Goal: Transaction & Acquisition: Subscribe to service/newsletter

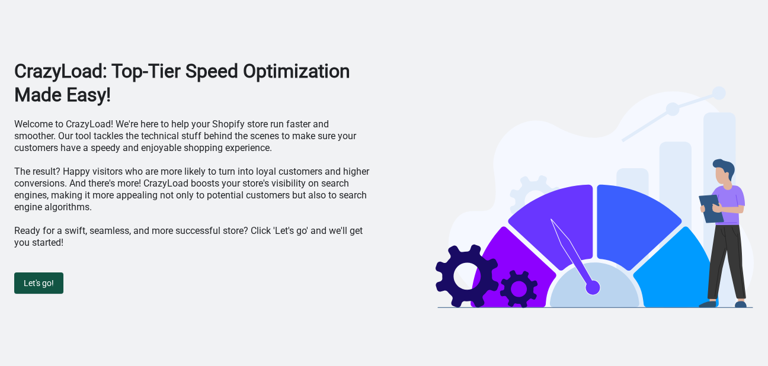
click at [52, 280] on span "Let's go!" at bounding box center [39, 282] width 30 height 9
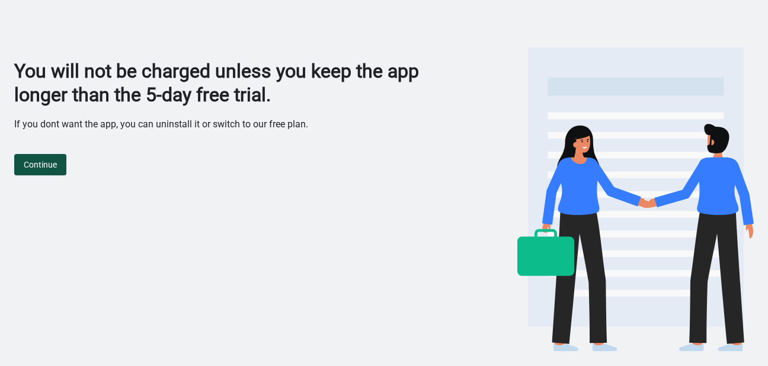
click at [54, 171] on button "Continue" at bounding box center [40, 164] width 52 height 21
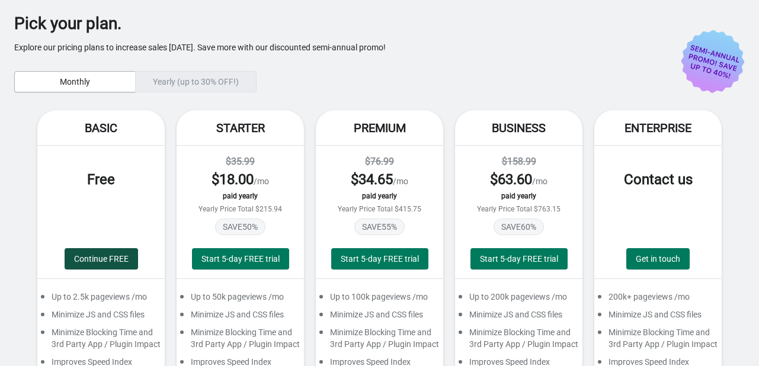
click at [83, 257] on span "Continue FREE" at bounding box center [101, 258] width 54 height 9
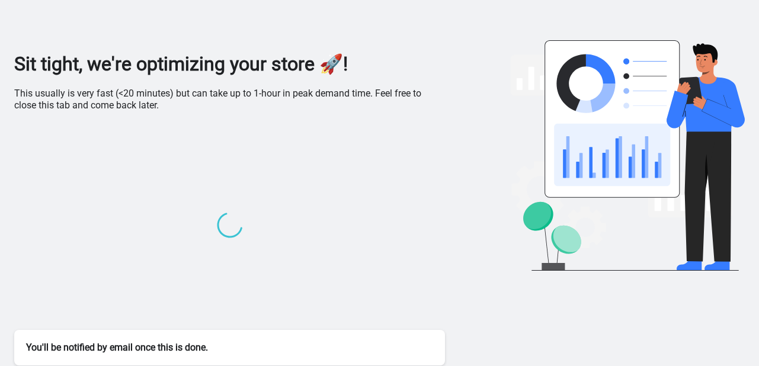
scroll to position [11, 0]
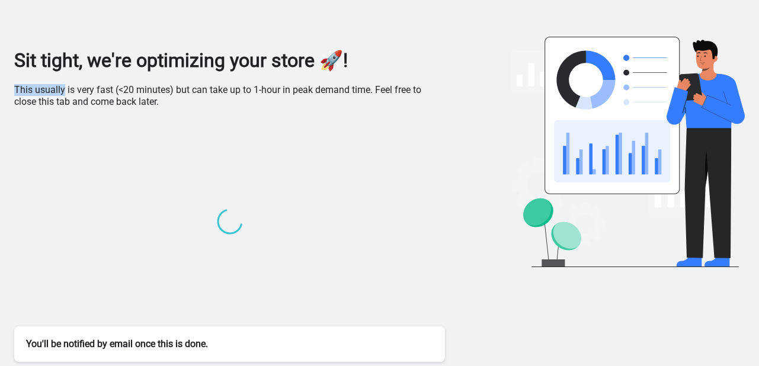
drag, startPoint x: 14, startPoint y: 89, endPoint x: 60, endPoint y: 89, distance: 46.2
click at [60, 89] on p "This usually is very fast (<20 minutes) but can take up to 1-hour in peak deman…" at bounding box center [229, 96] width 431 height 24
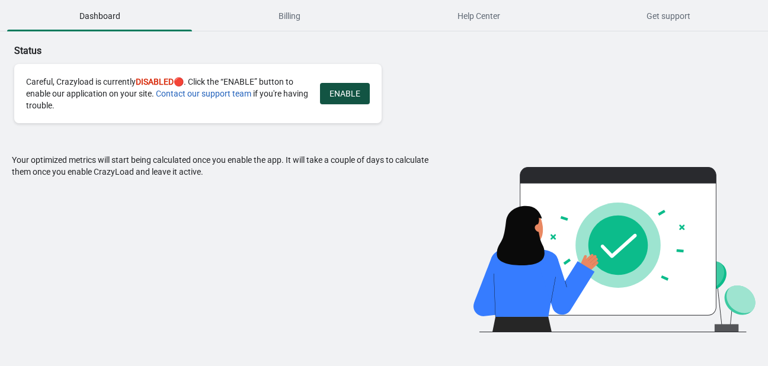
click at [356, 99] on button "ENABLE" at bounding box center [345, 93] width 50 height 21
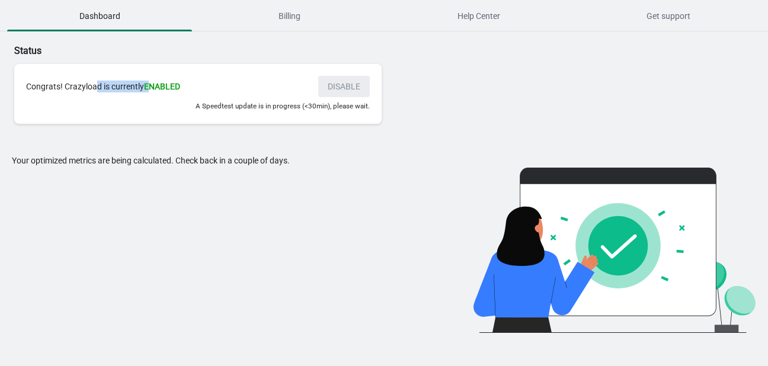
drag, startPoint x: 94, startPoint y: 91, endPoint x: 147, endPoint y: 82, distance: 54.0
click at [147, 82] on div "Congrats! Crazyload is currently ENABLED" at bounding box center [166, 87] width 280 height 12
drag, startPoint x: 296, startPoint y: 107, endPoint x: 196, endPoint y: 74, distance: 105.5
click at [359, 108] on small "A Speedtest update is in progress (<30min), please wait." at bounding box center [282, 106] width 174 height 8
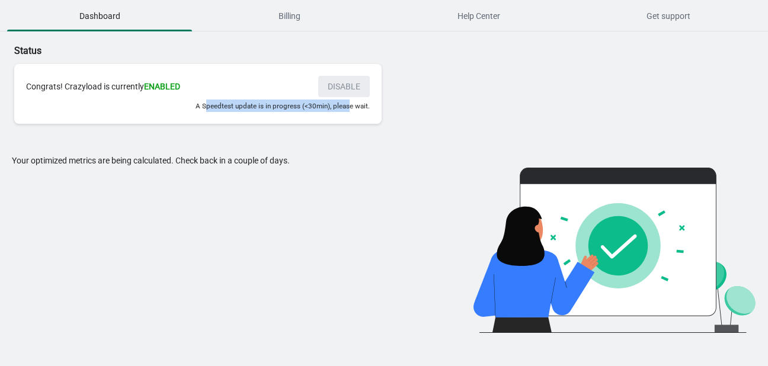
drag, startPoint x: 349, startPoint y: 110, endPoint x: 209, endPoint y: 119, distance: 140.1
click at [209, 119] on div "Congrats! Crazyload is currently ENABLED DISABLE A Speedtest update is in progr…" at bounding box center [197, 94] width 367 height 60
drag, startPoint x: 275, startPoint y: 108, endPoint x: 299, endPoint y: 102, distance: 24.4
click at [299, 102] on small "A Speedtest update is in progress (<30min), please wait." at bounding box center [282, 106] width 174 height 8
click at [303, 102] on small "A Speedtest update is in progress (<30min), please wait." at bounding box center [282, 106] width 174 height 8
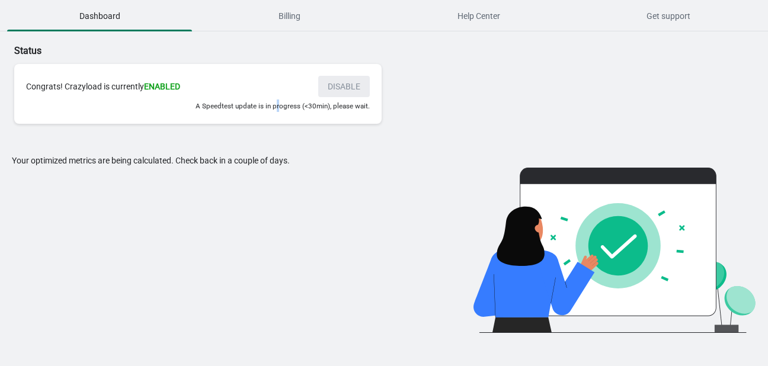
click at [276, 104] on small "A Speedtest update is in progress (<30min), please wait." at bounding box center [282, 106] width 174 height 8
click at [271, 104] on small "A Speedtest update is in progress (<30min), please wait." at bounding box center [282, 106] width 174 height 8
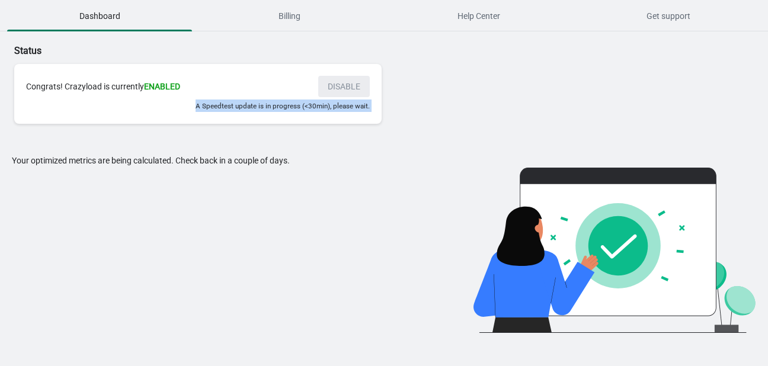
click at [271, 104] on small "A Speedtest update is in progress (<30min), please wait." at bounding box center [282, 106] width 174 height 8
click at [236, 113] on div "Congrats! Crazyload is currently ENABLED DISABLE A Speedtest update is in progr…" at bounding box center [197, 94] width 367 height 60
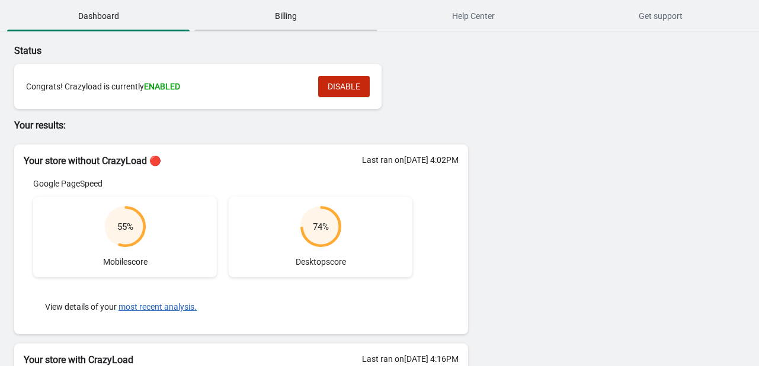
click at [274, 22] on span "Billing" at bounding box center [285, 15] width 182 height 21
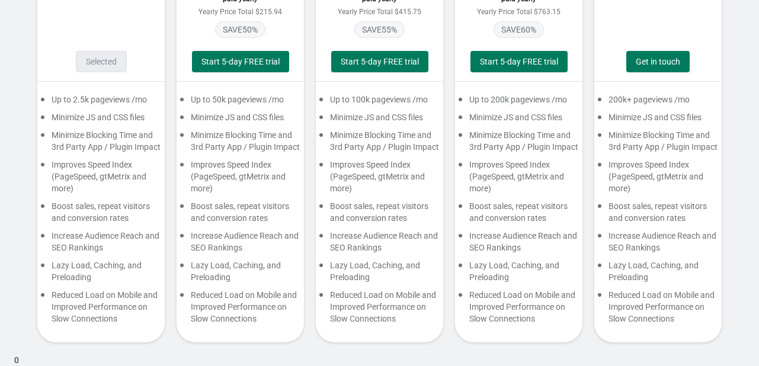
scroll to position [178, 0]
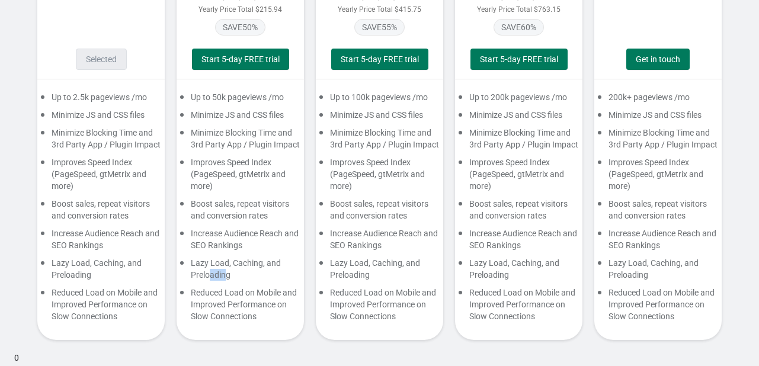
drag, startPoint x: 225, startPoint y: 269, endPoint x: 207, endPoint y: 272, distance: 18.0
click at [207, 272] on div "Lazy Load, Caching, and Preloading" at bounding box center [240, 272] width 127 height 30
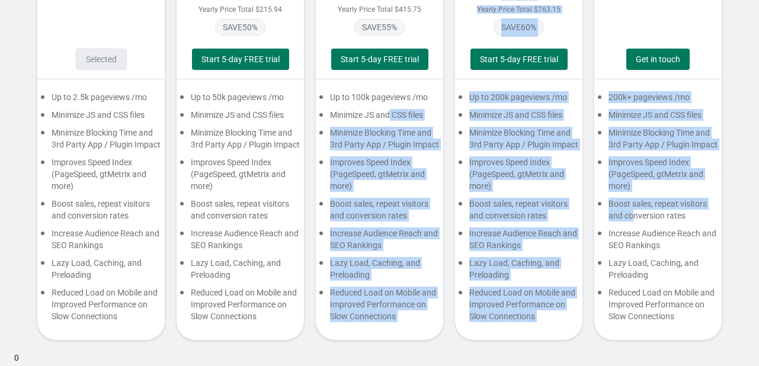
drag, startPoint x: 387, startPoint y: 111, endPoint x: 632, endPoint y: 217, distance: 266.9
click at [632, 217] on div "Basic Free Selected Up to 2.5k pageviews /mo Minimize JS and CSS files Minimize…" at bounding box center [379, 131] width 730 height 441
click at [632, 216] on div "Boost sales, repeat visitors and conversion rates" at bounding box center [657, 213] width 127 height 30
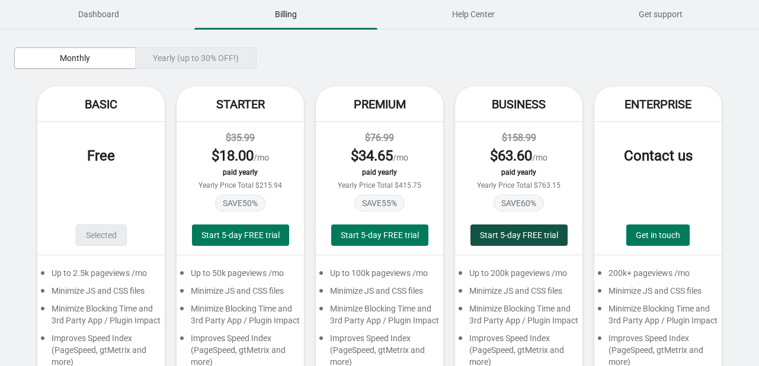
scroll to position [0, 0]
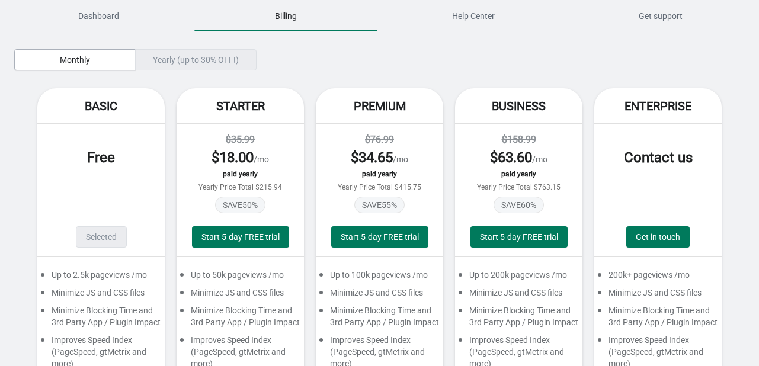
click at [229, 58] on div "Yearly (up to 30% OFF!)" at bounding box center [195, 59] width 121 height 21
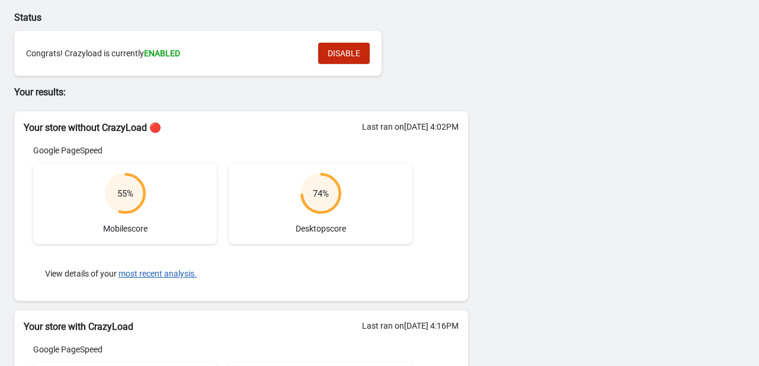
scroll to position [28, 0]
